Goal: Task Accomplishment & Management: Manage account settings

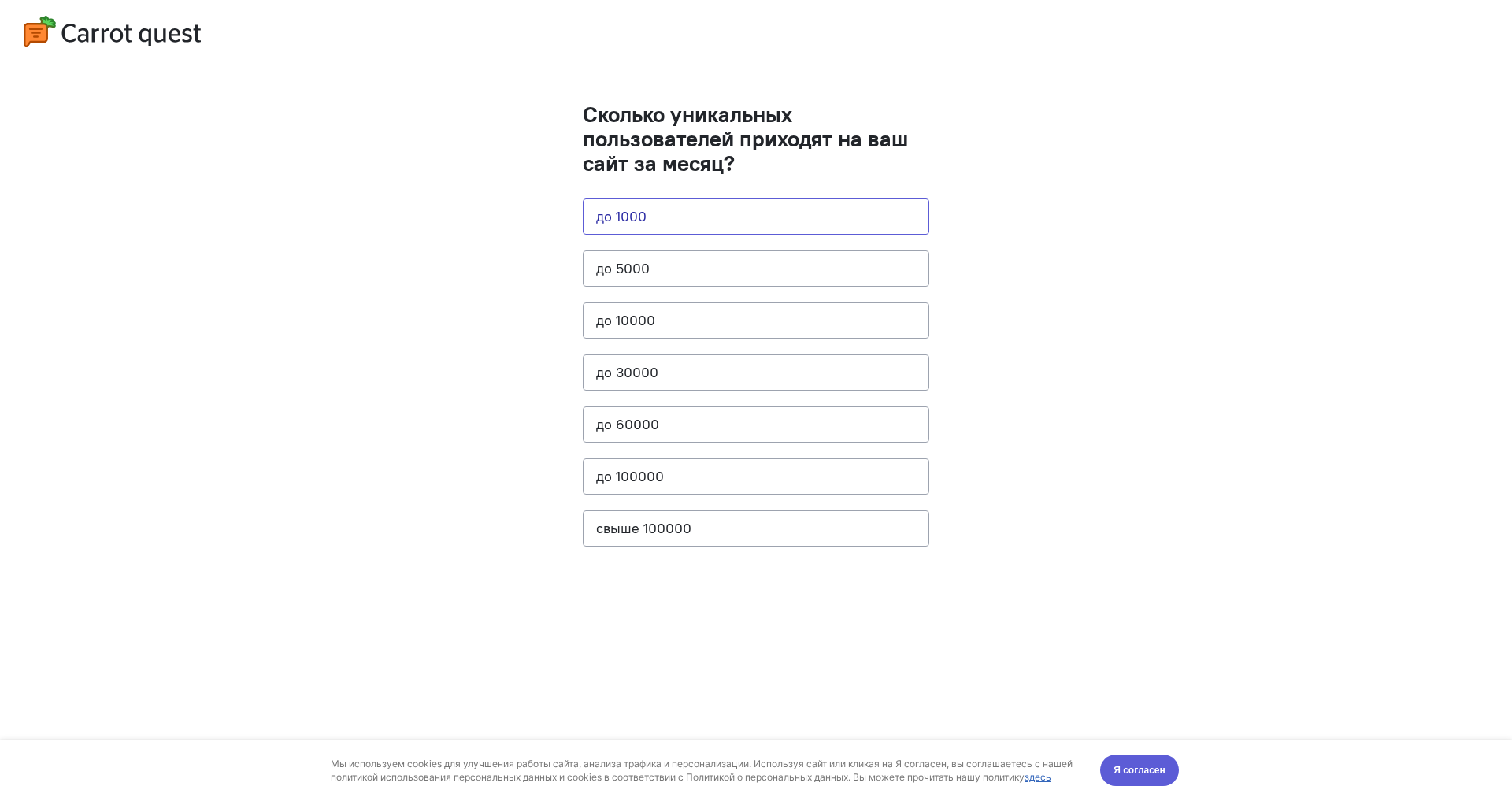
click at [685, 212] on button "до 1000" at bounding box center [756, 217] width 346 height 36
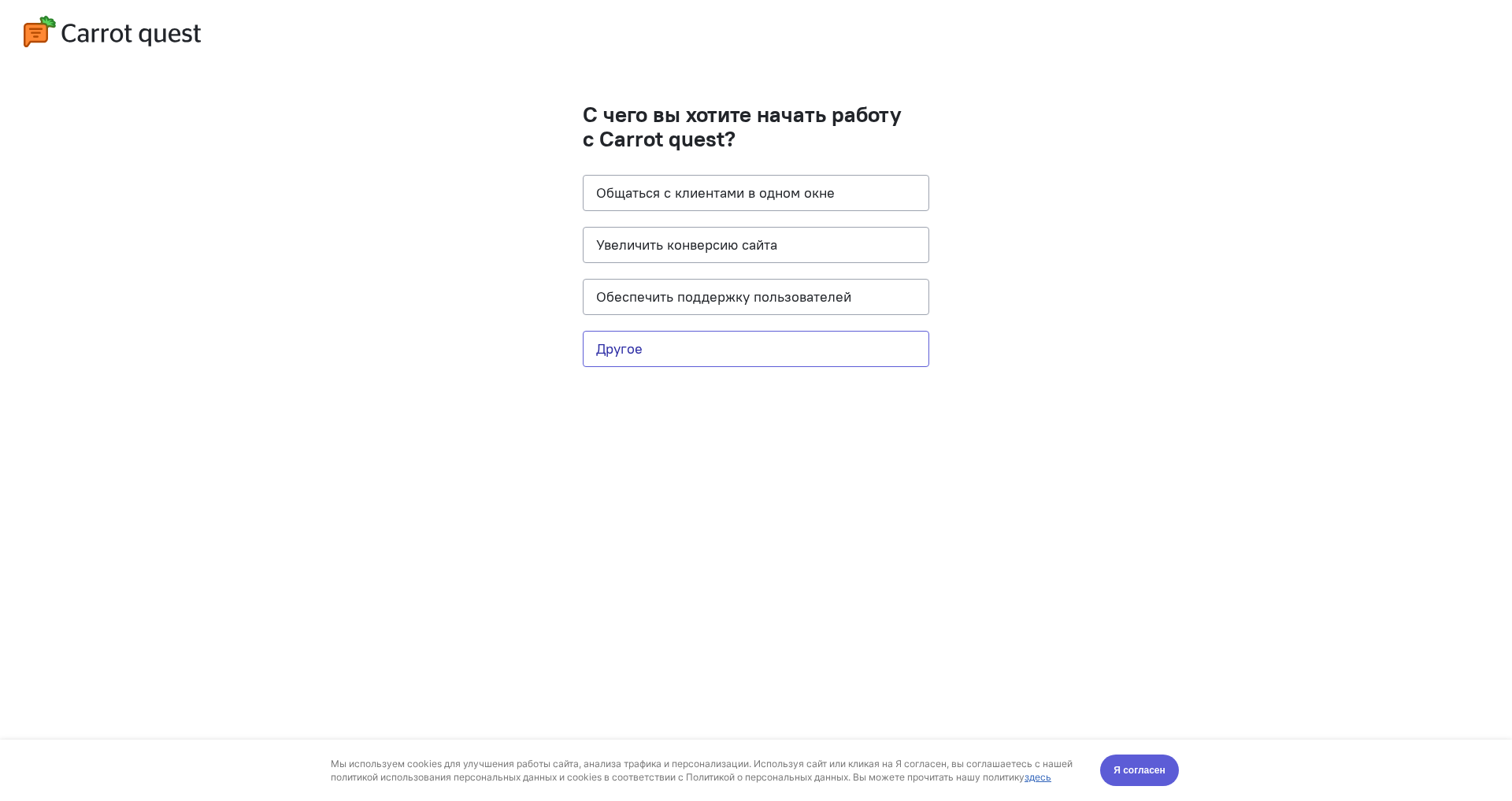
click at [687, 359] on button "Другое" at bounding box center [756, 349] width 346 height 36
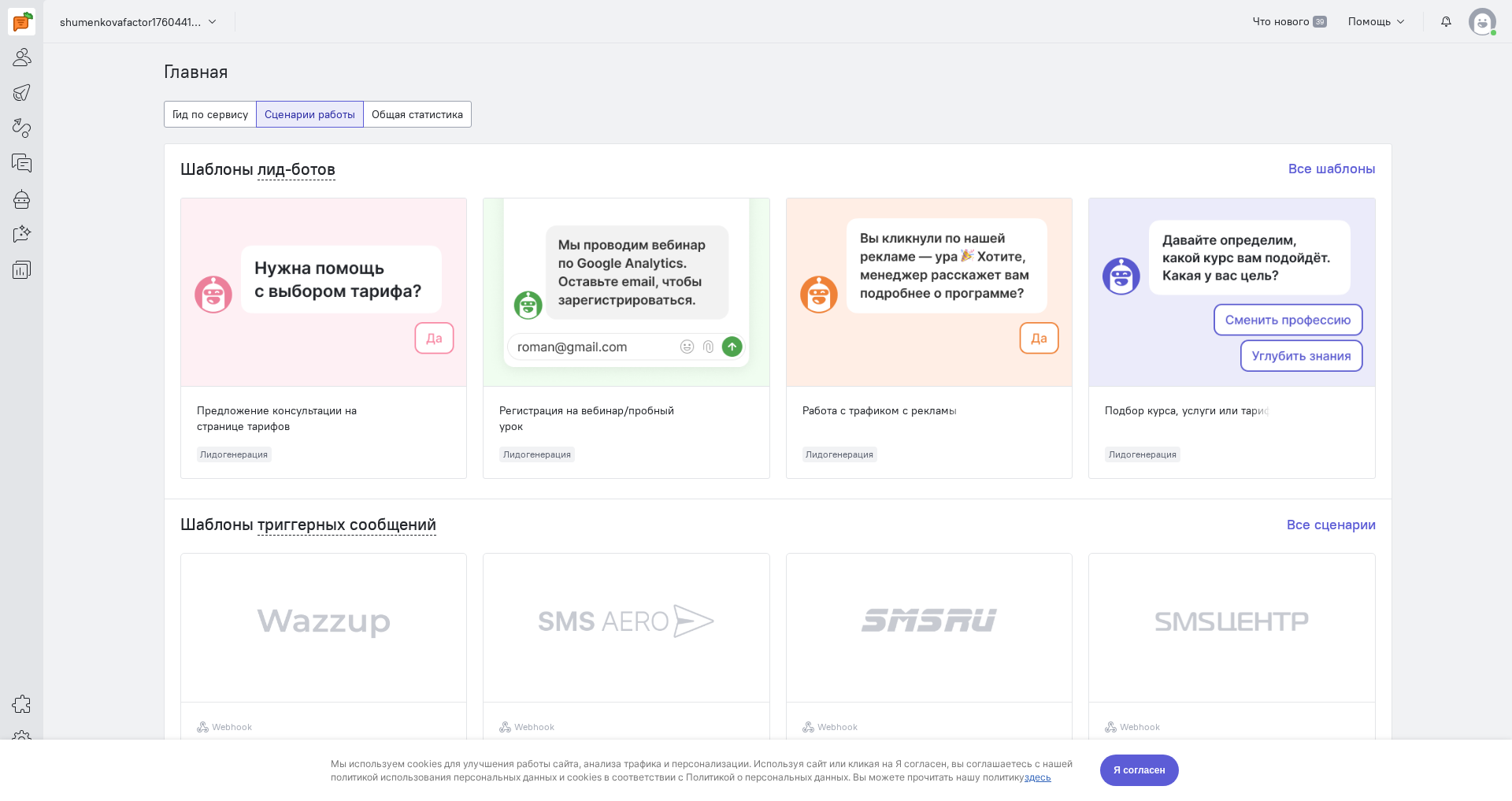
click at [0, 22] on div at bounding box center [21, 141] width 44 height 284
click at [21, 22] on img at bounding box center [23, 21] width 20 height 20
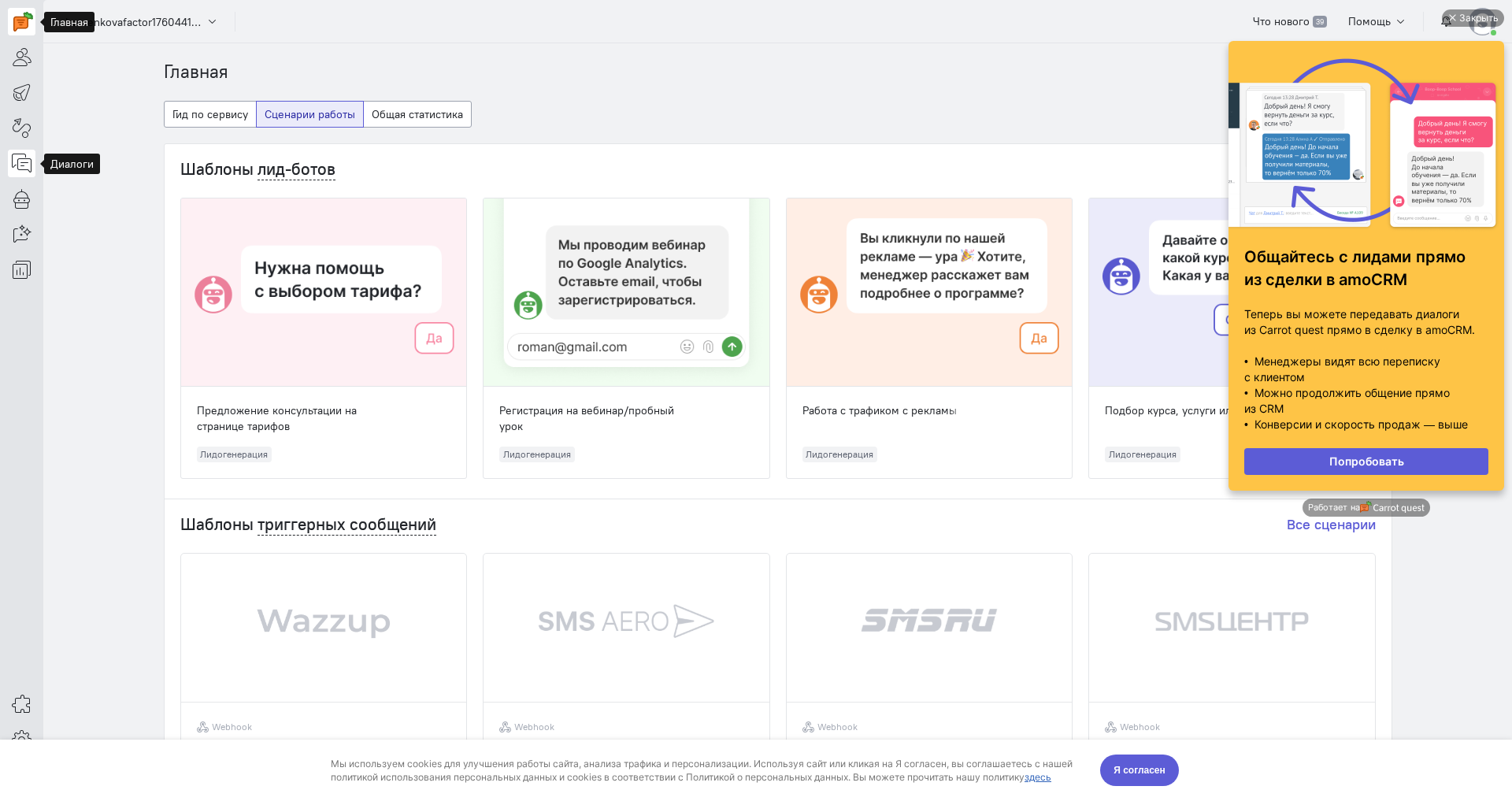
click at [19, 158] on icon at bounding box center [21, 163] width 20 height 19
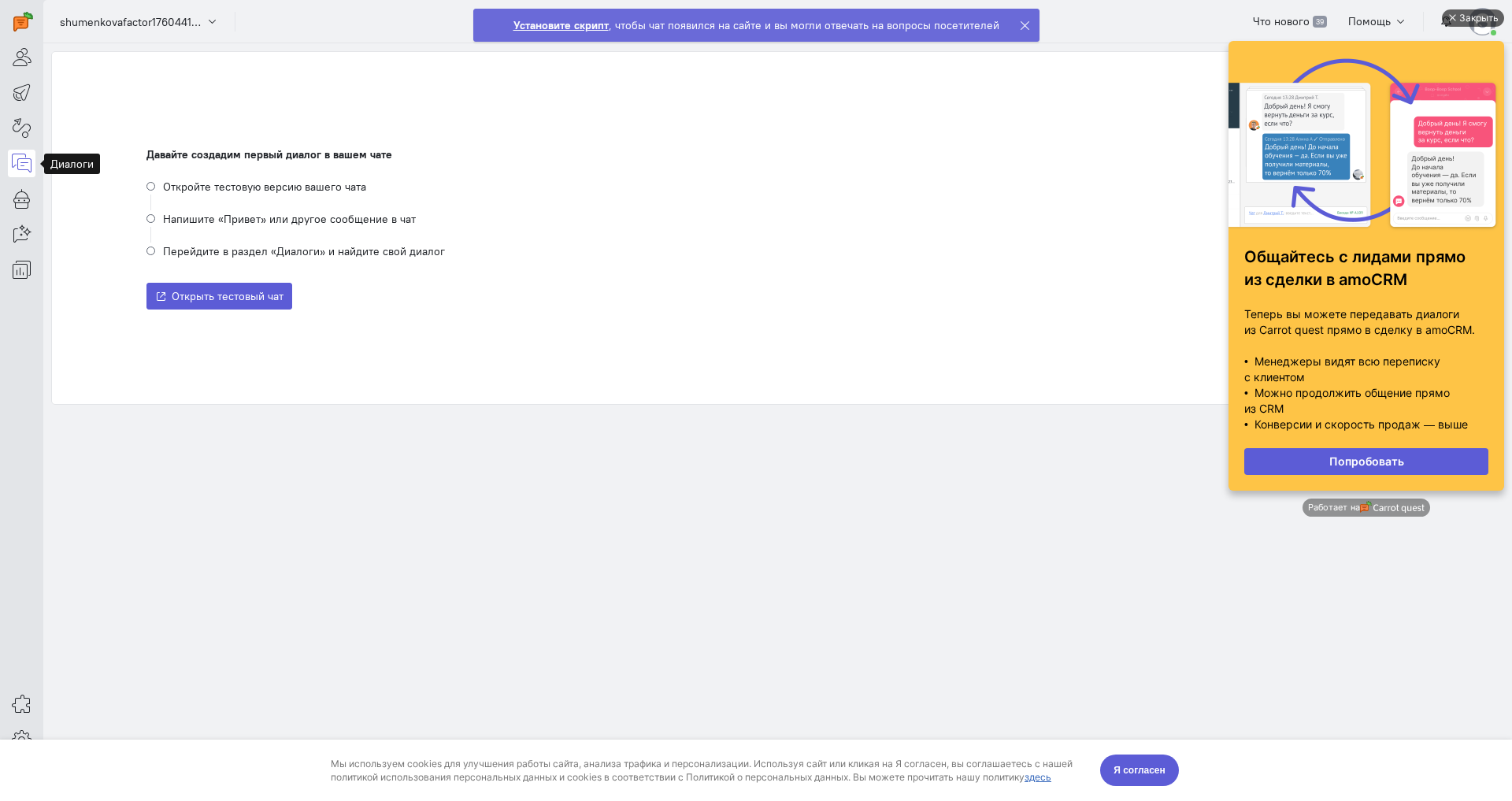
click at [1451, 11] on div "Закрыть" at bounding box center [1473, 18] width 63 height 17
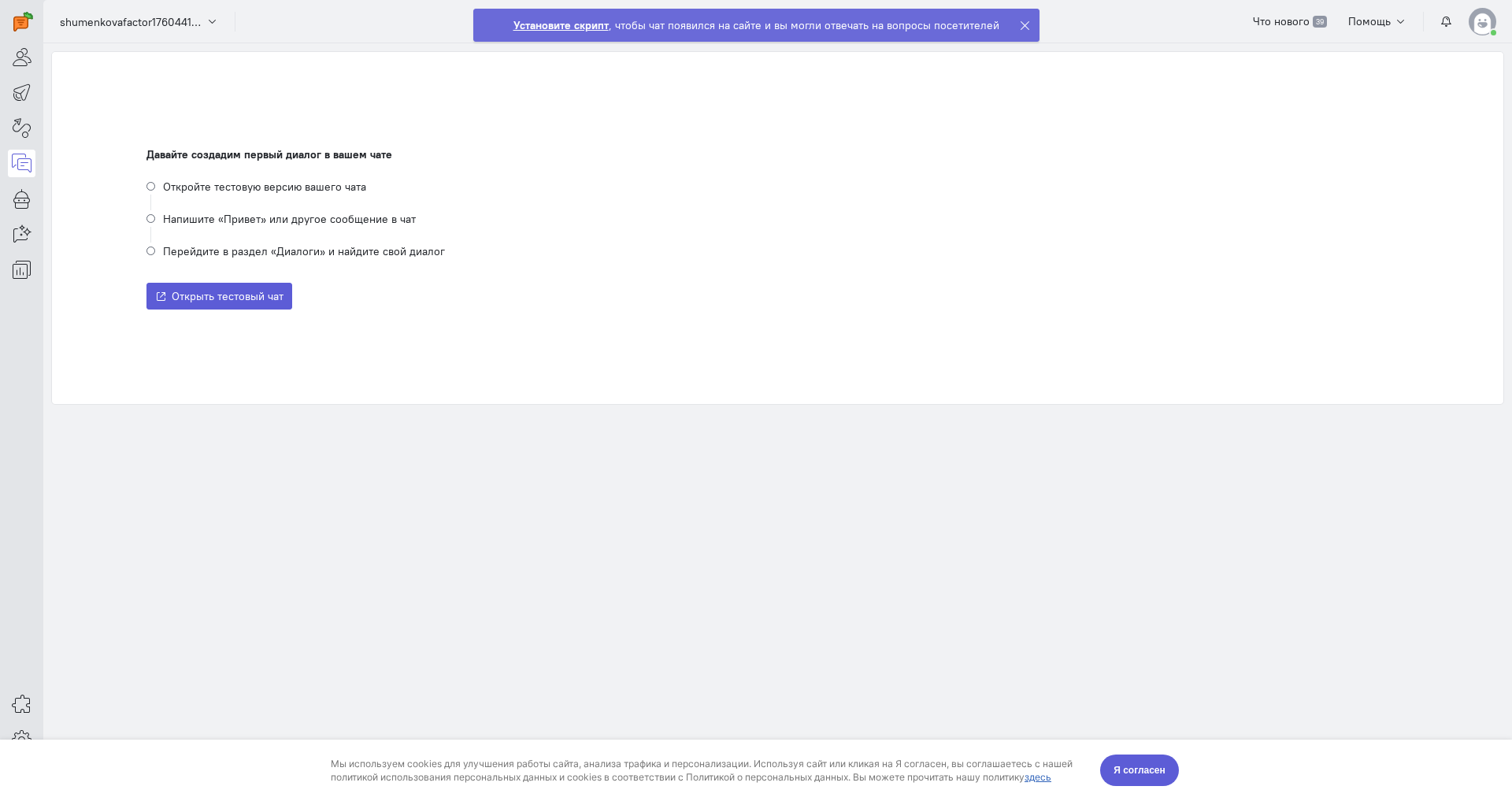
drag, startPoint x: 1017, startPoint y: 23, endPoint x: 1008, endPoint y: 32, distance: 12.7
click at [1019, 23] on icon at bounding box center [1025, 26] width 12 height 12
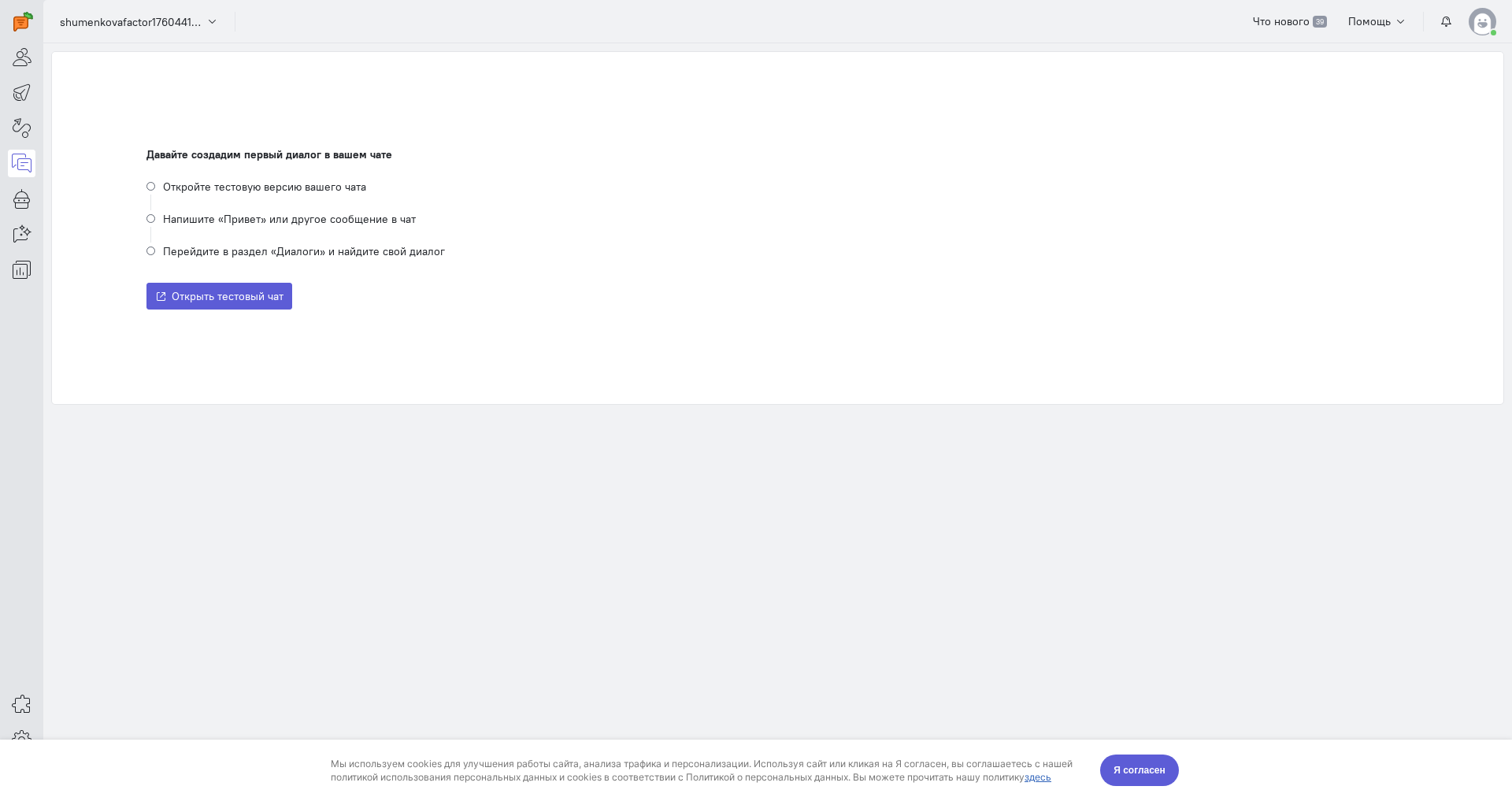
drag, startPoint x: 284, startPoint y: 585, endPoint x: 207, endPoint y: 481, distance: 129.4
click at [264, 555] on section "Давайте создадим первый диалог в вашем чате Откройте тестовую версию вашего чат…" at bounding box center [778, 422] width 1469 height 757
click at [254, 303] on button "Открыть тестовый чат" at bounding box center [219, 296] width 146 height 27
click at [22, 260] on icon at bounding box center [21, 269] width 20 height 19
click at [20, 228] on icon at bounding box center [21, 234] width 20 height 19
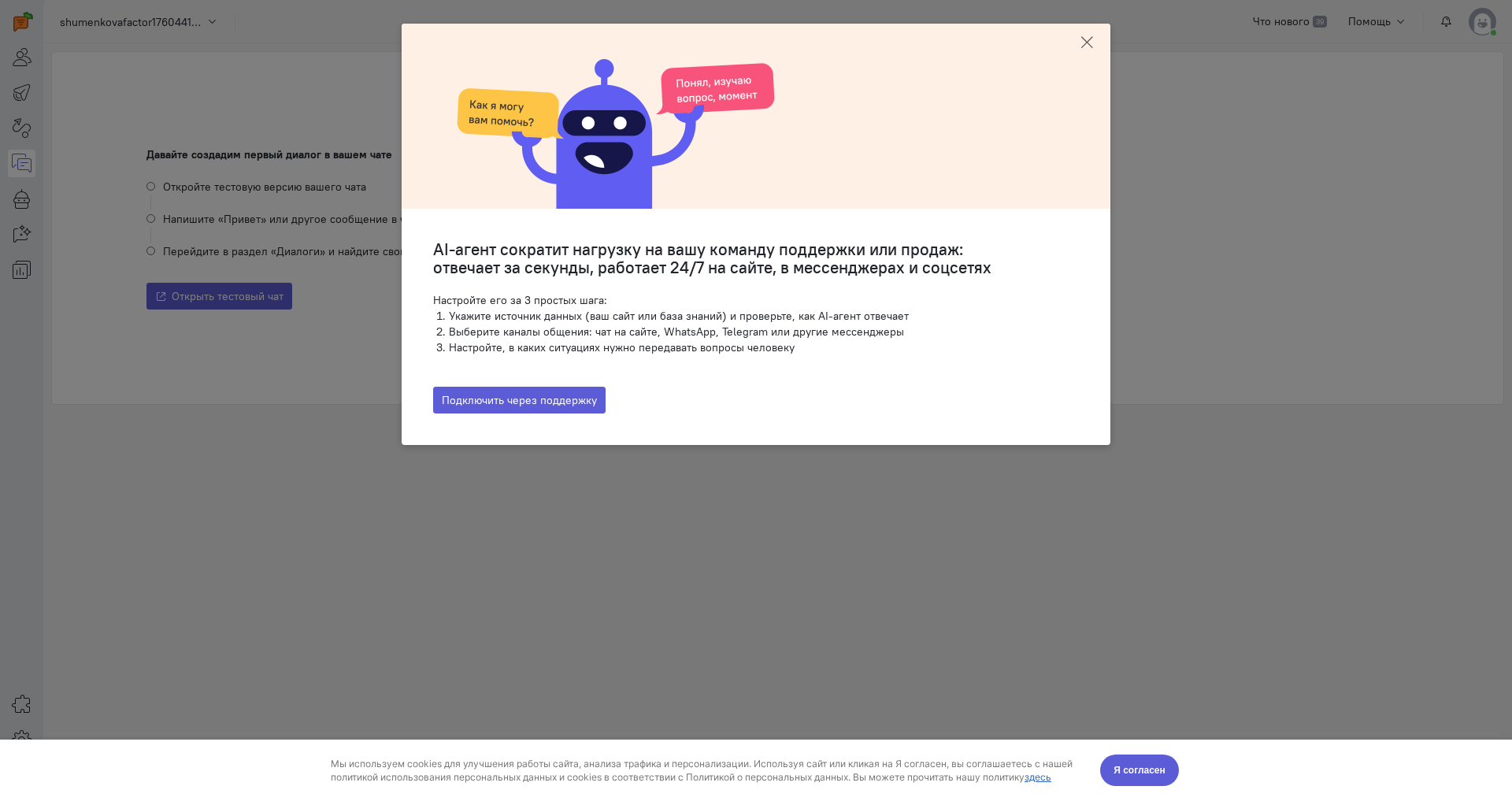
click at [1093, 44] on icon at bounding box center [1087, 42] width 15 height 15
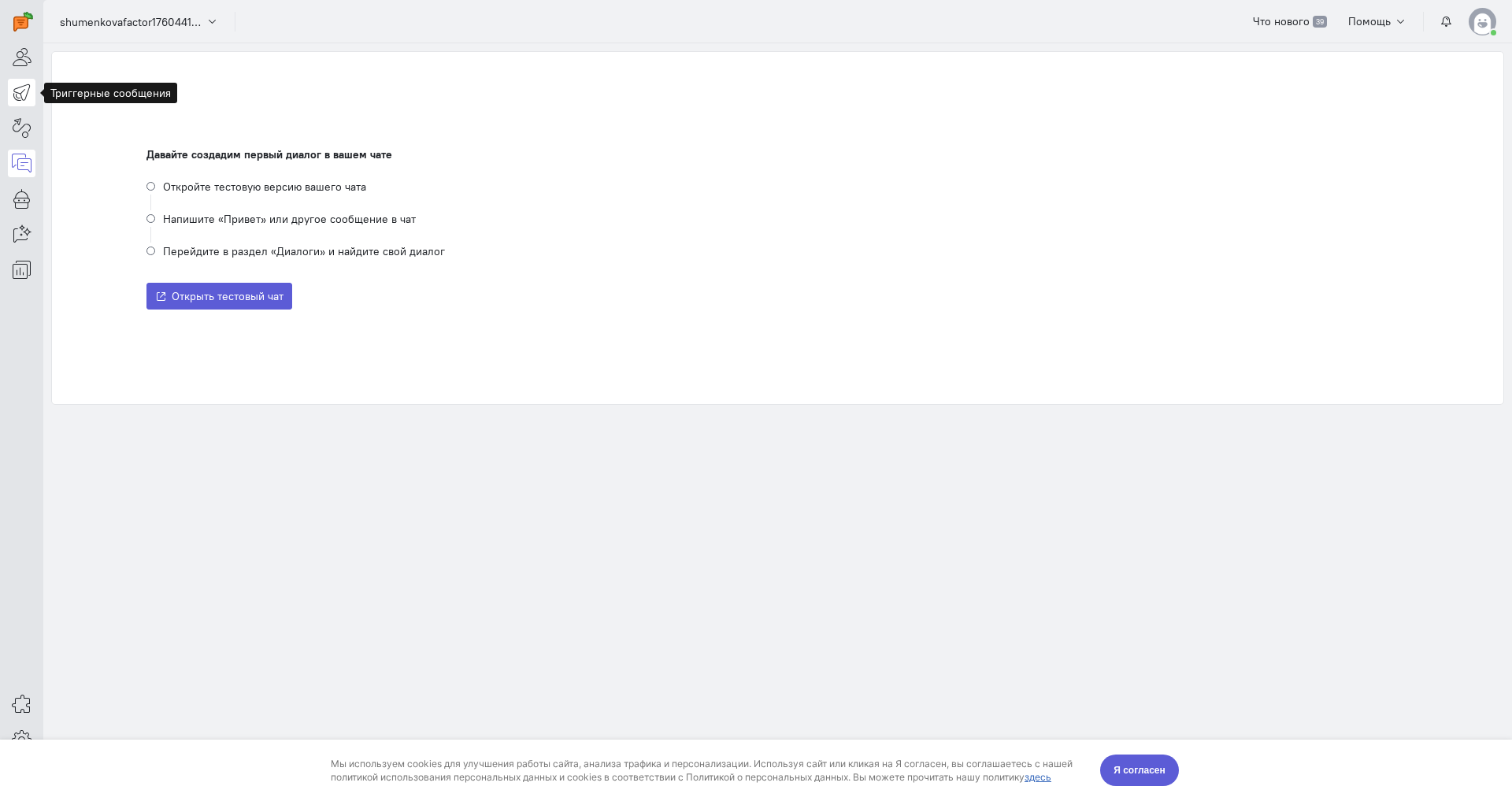
click at [19, 97] on icon at bounding box center [21, 92] width 20 height 19
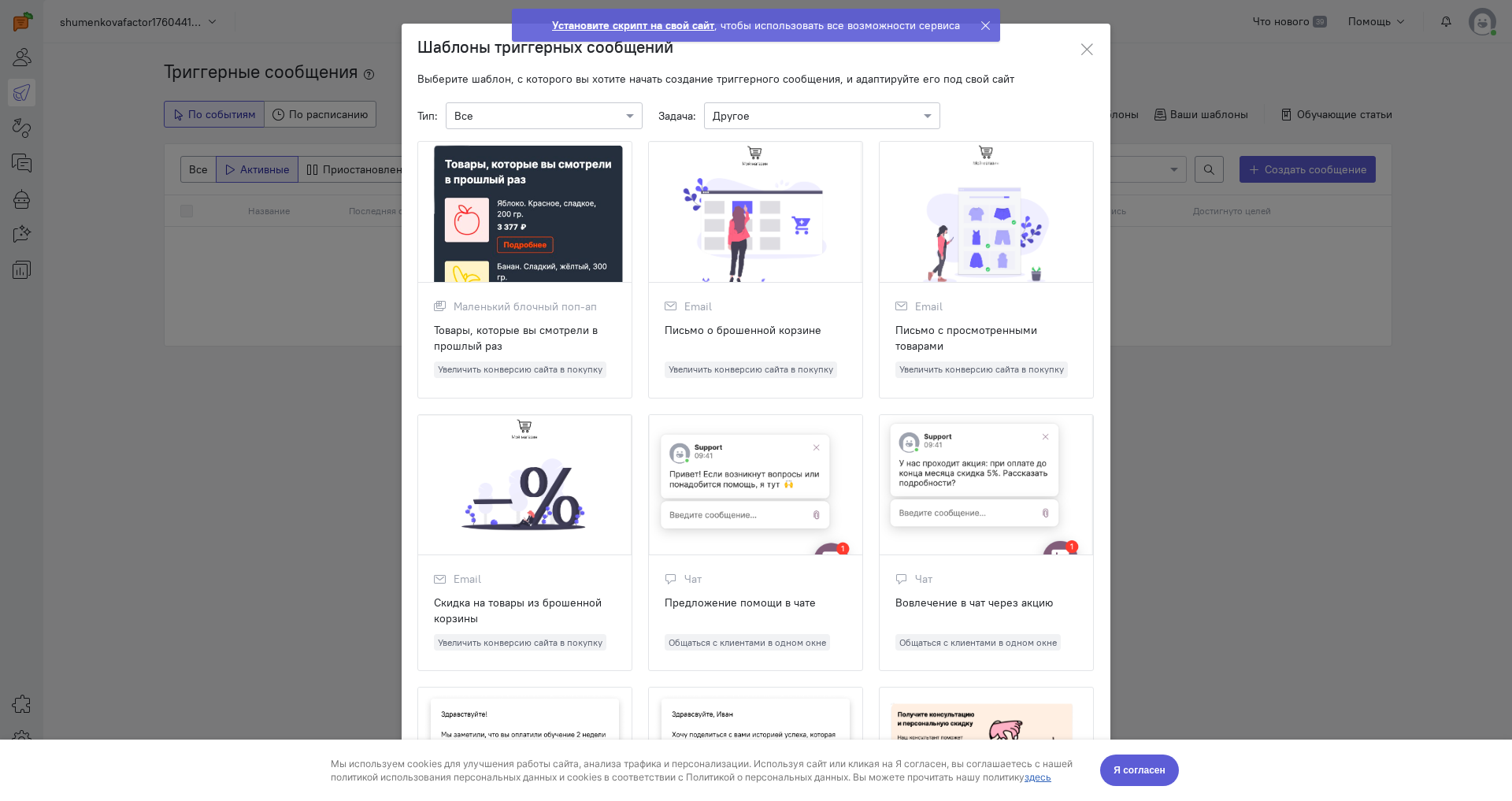
click at [980, 17] on div at bounding box center [989, 25] width 20 height 32
click at [1079, 44] on icon at bounding box center [1087, 50] width 15 height 15
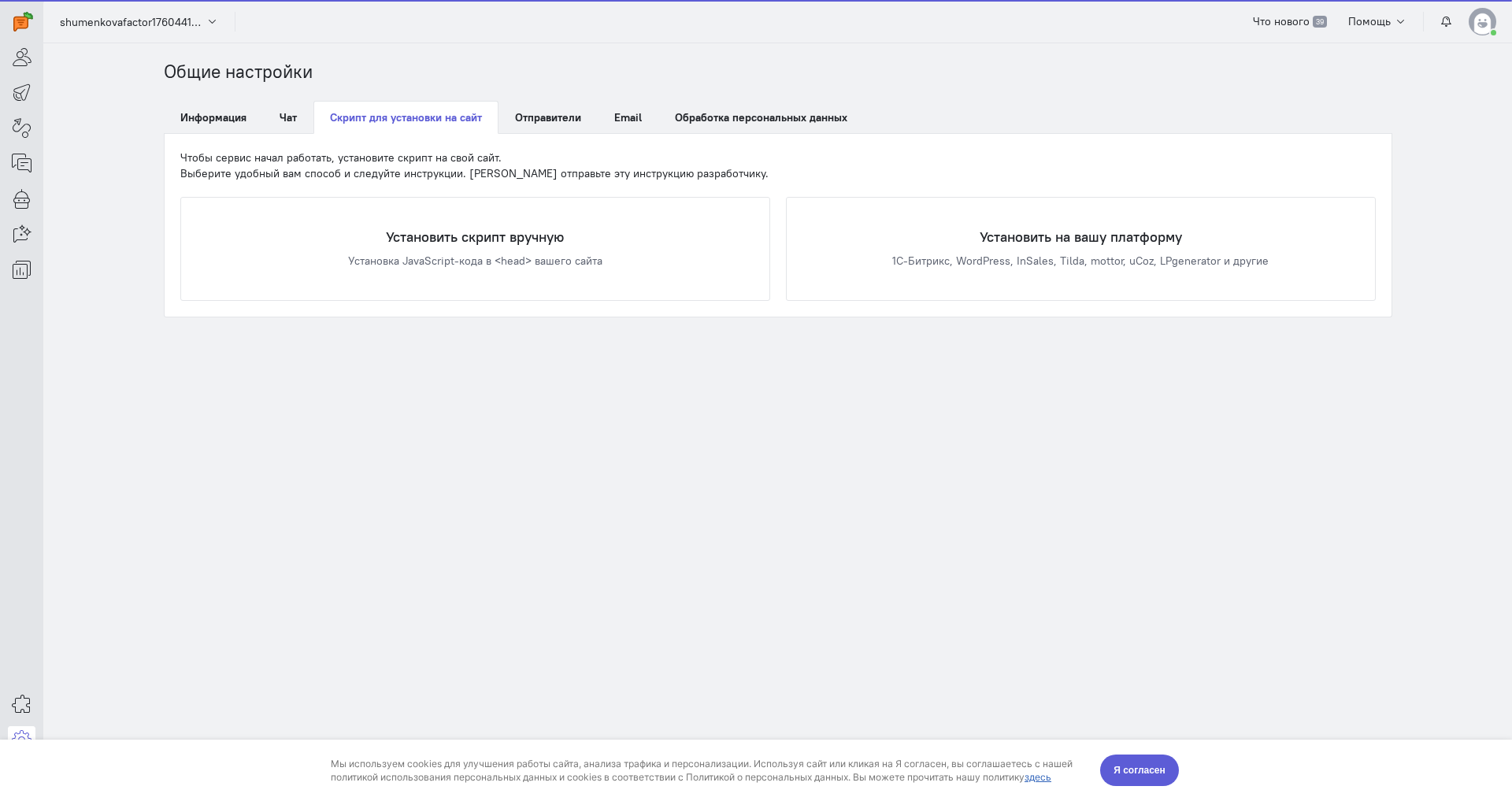
click at [981, 65] on div "Шаблоны триггерных сообщений" at bounding box center [756, 87] width 681 height 45
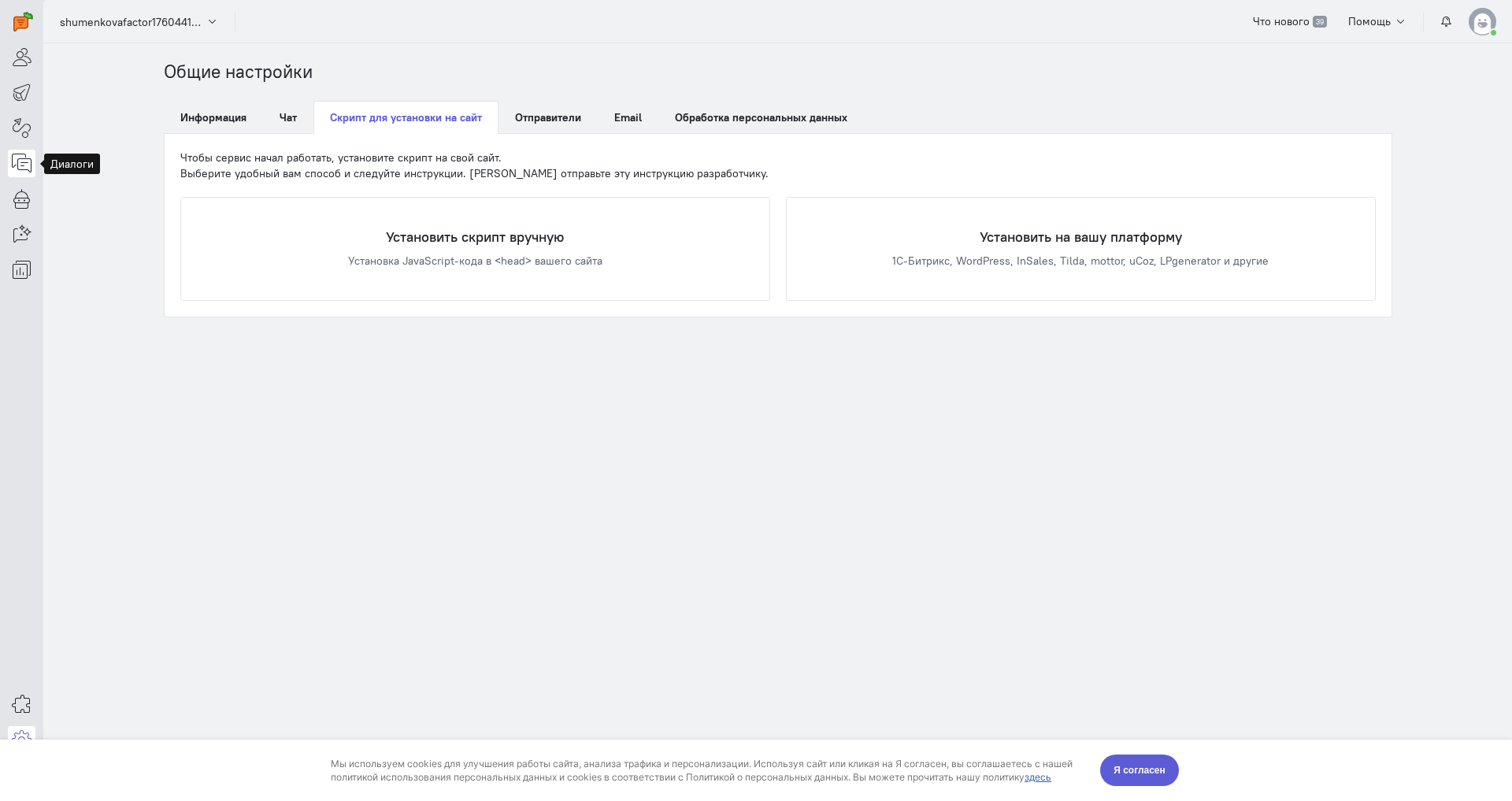
click at [24, 152] on link at bounding box center [21, 164] width 27 height 27
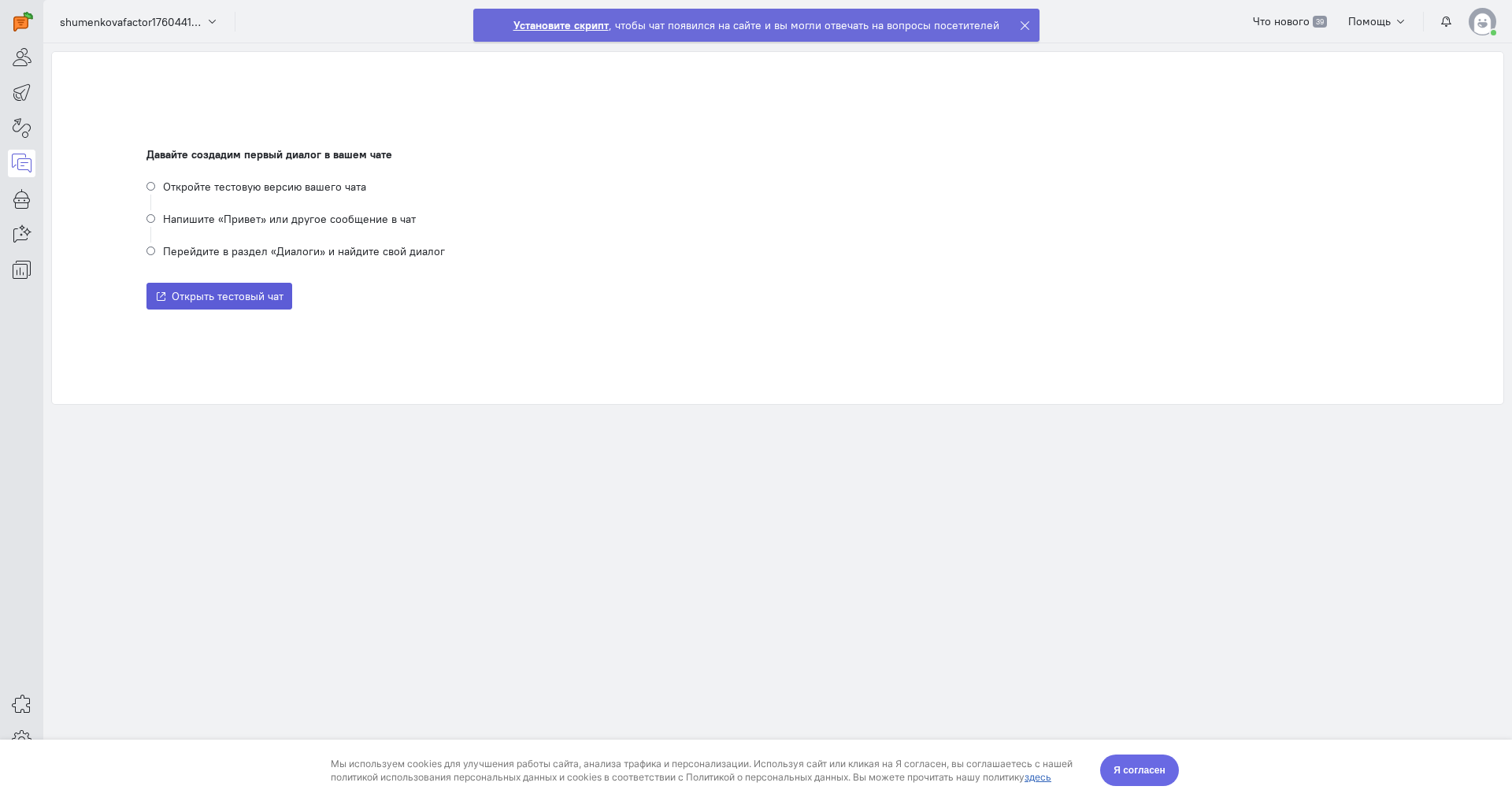
click at [1117, 768] on span "Я согласен" at bounding box center [1139, 770] width 52 height 15
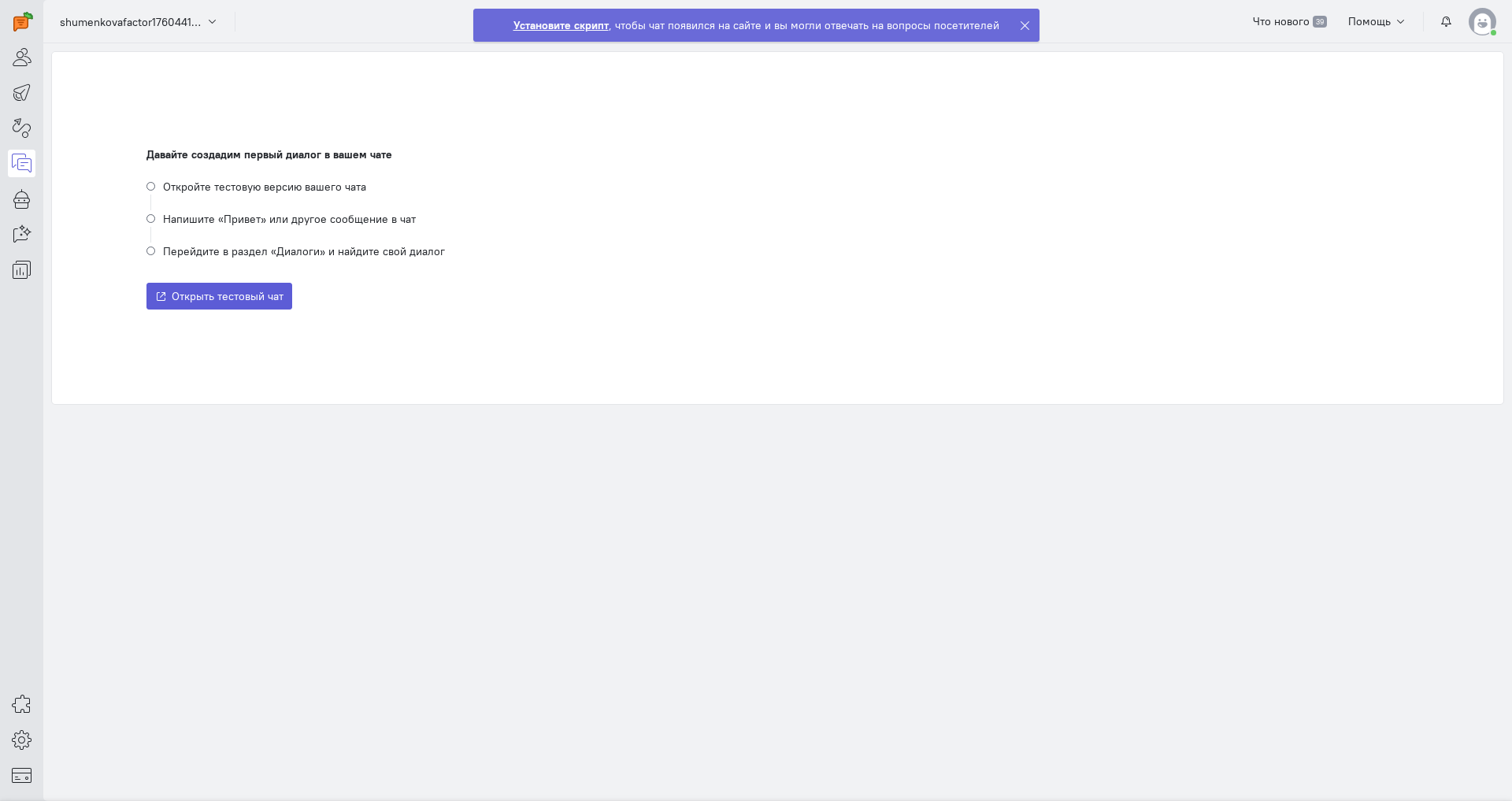
click at [1487, 12] on div at bounding box center [1483, 21] width 27 height 27
click at [1371, 171] on span "Настройки аккаунта" at bounding box center [1362, 173] width 102 height 15
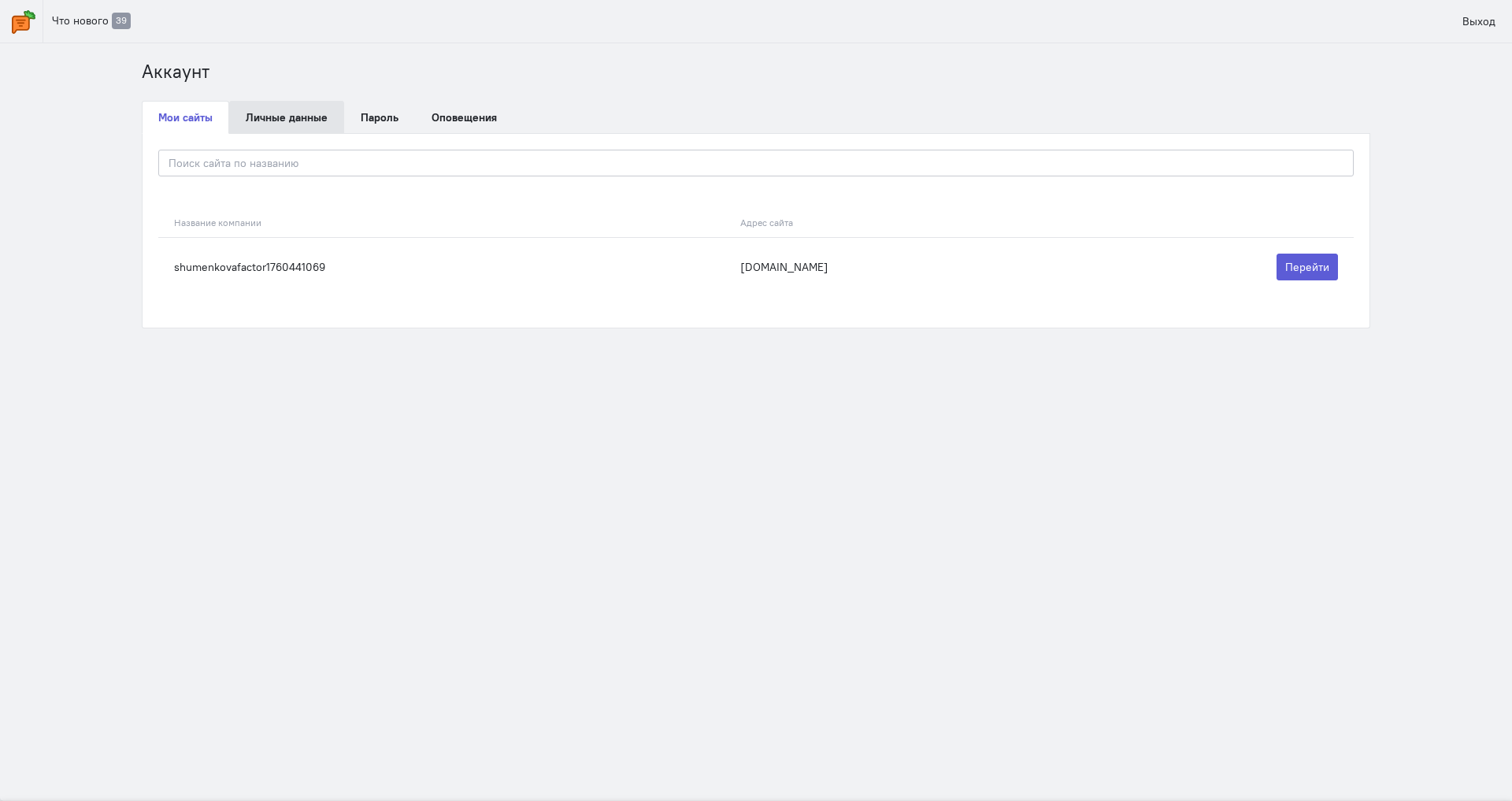
click at [279, 118] on link "Личные данные" at bounding box center [286, 117] width 115 height 33
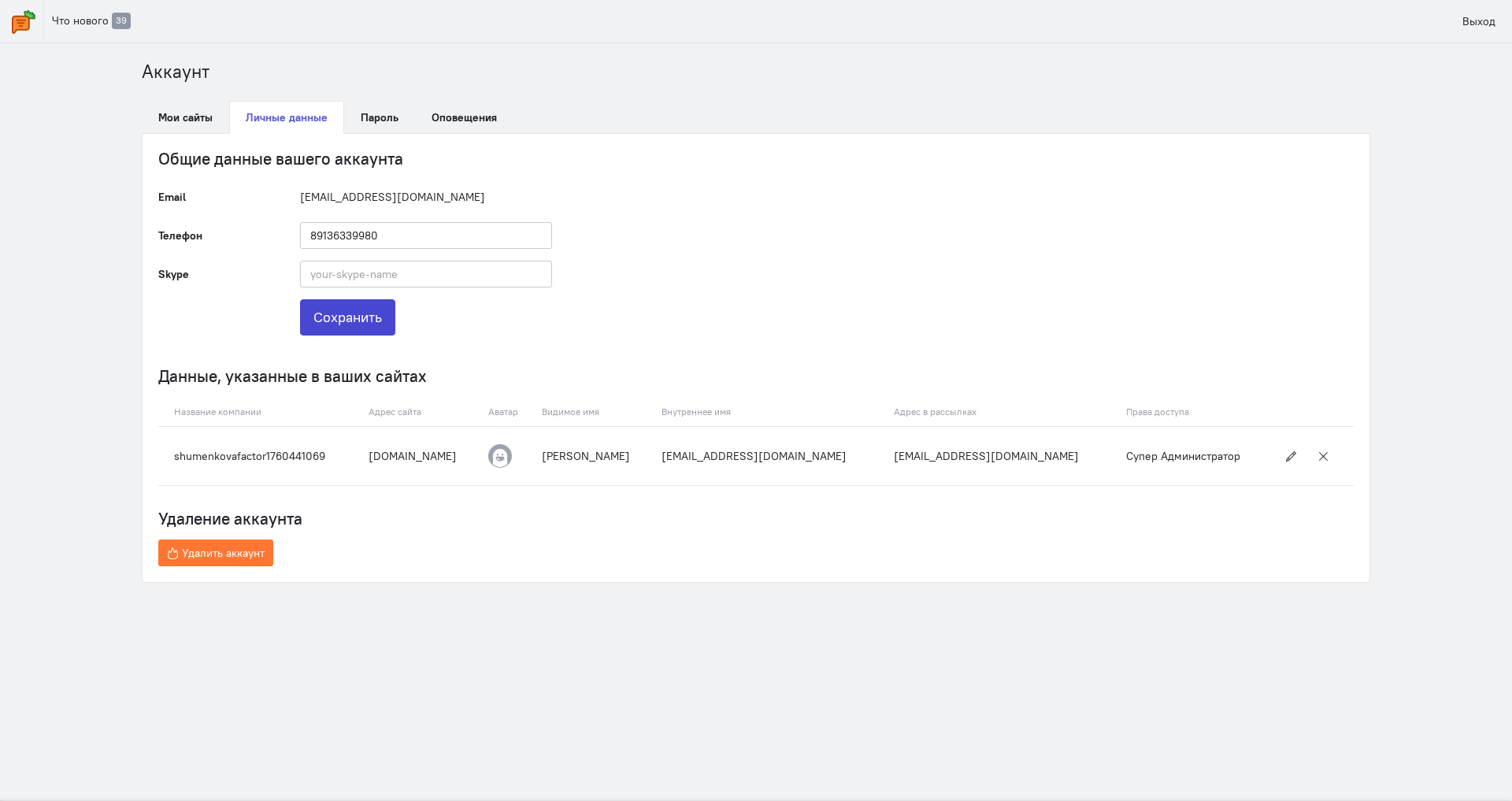
click at [369, 316] on button "Сохранить" at bounding box center [347, 317] width 95 height 36
click at [65, 18] on span "Что нового" at bounding box center [81, 21] width 57 height 15
